Goal: Information Seeking & Learning: Learn about a topic

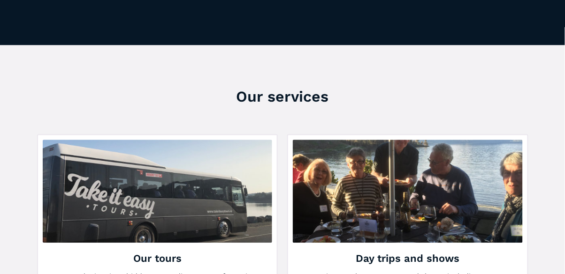
scroll to position [1165, 0]
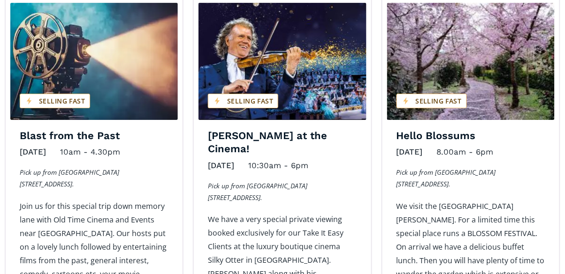
scroll to position [722, 0]
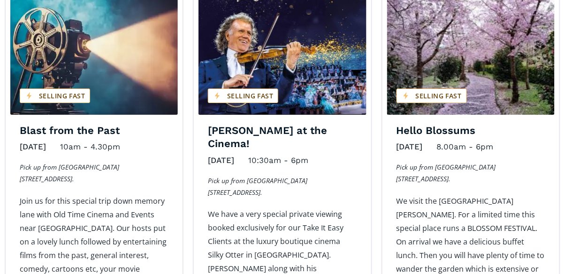
click at [537, 200] on p "We visit the Aston Norwood Gardens. For a limited time this special place runs …" at bounding box center [470, 249] width 149 height 109
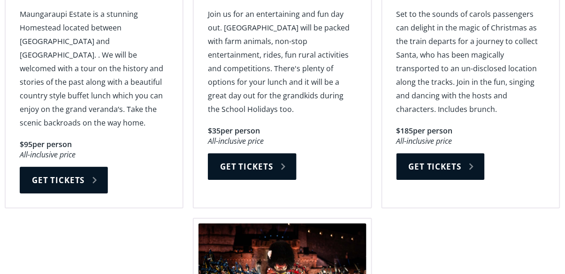
scroll to position [1337, 0]
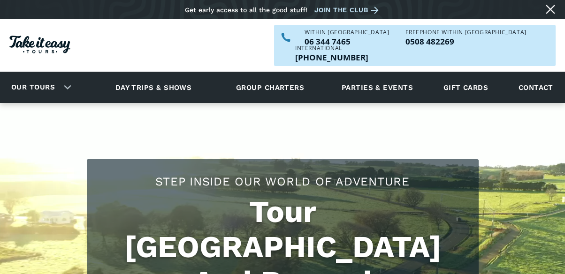
scroll to position [1182, 0]
